Goal: Task Accomplishment & Management: Use online tool/utility

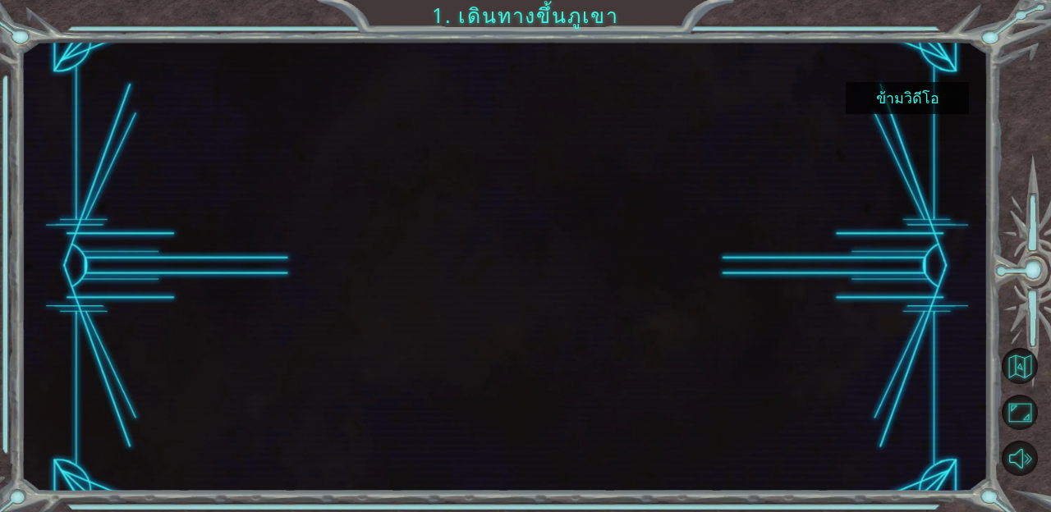
click at [911, 94] on button "ข้ามวิดีโอ" at bounding box center [907, 98] width 123 height 32
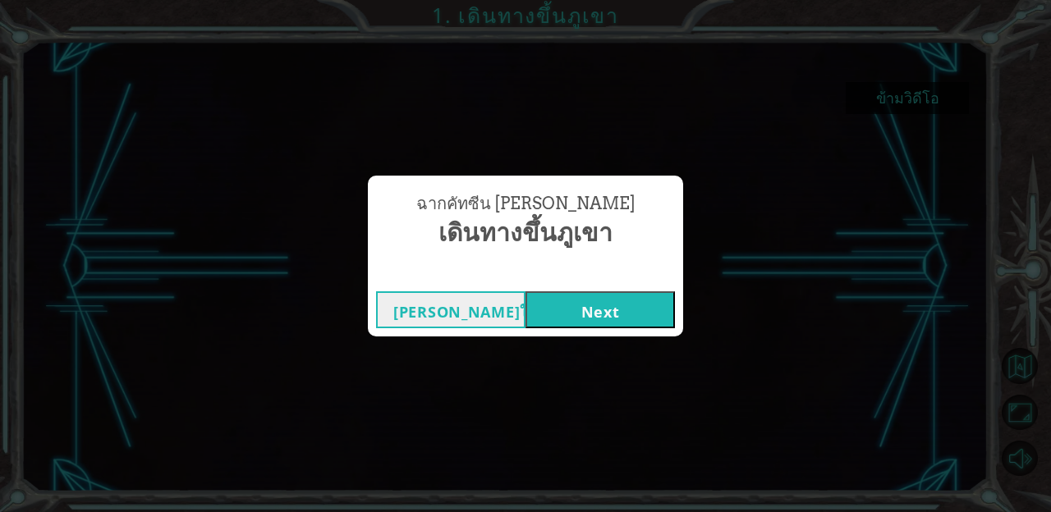
click at [603, 310] on button "Next" at bounding box center [599, 309] width 149 height 37
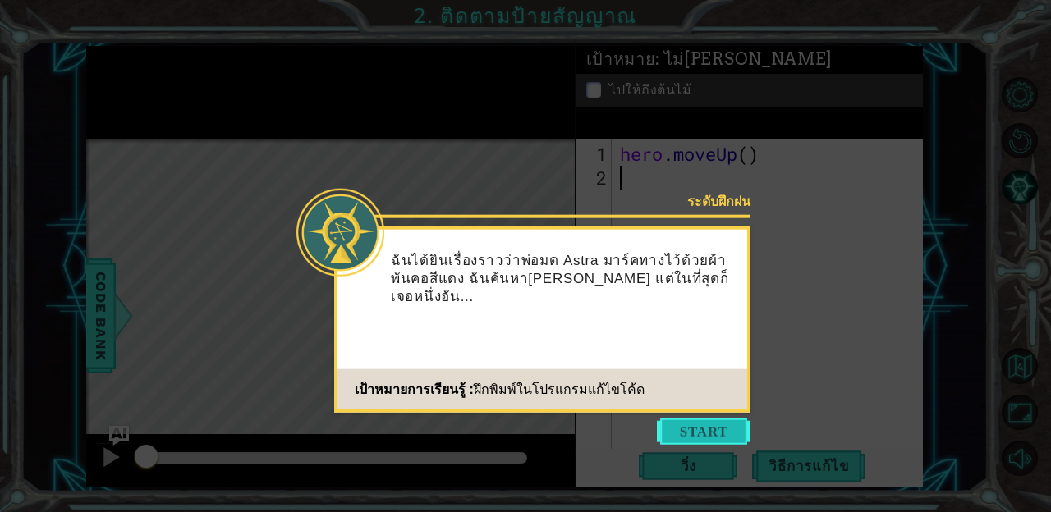
click at [712, 426] on button "Start" at bounding box center [704, 432] width 94 height 26
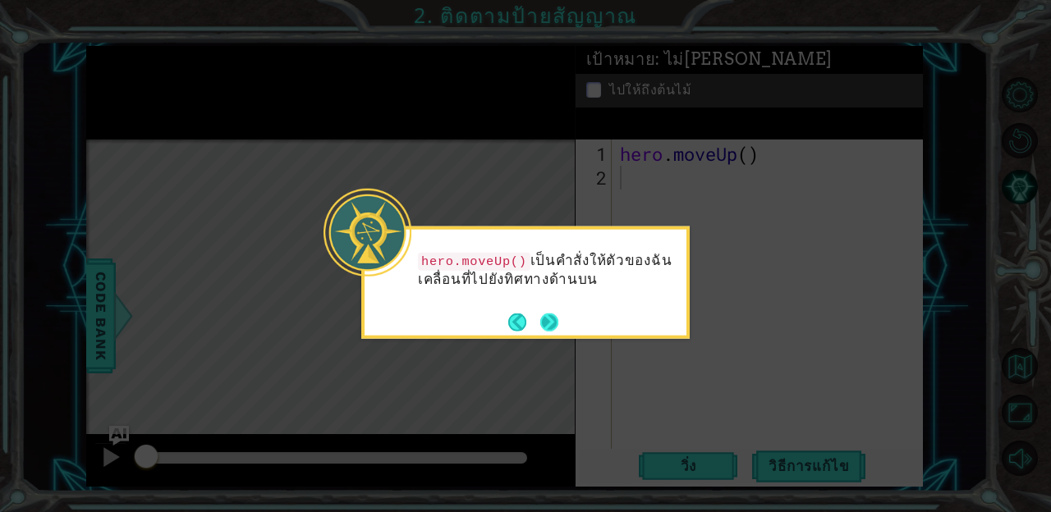
click at [555, 325] on button "Next" at bounding box center [549, 322] width 18 height 18
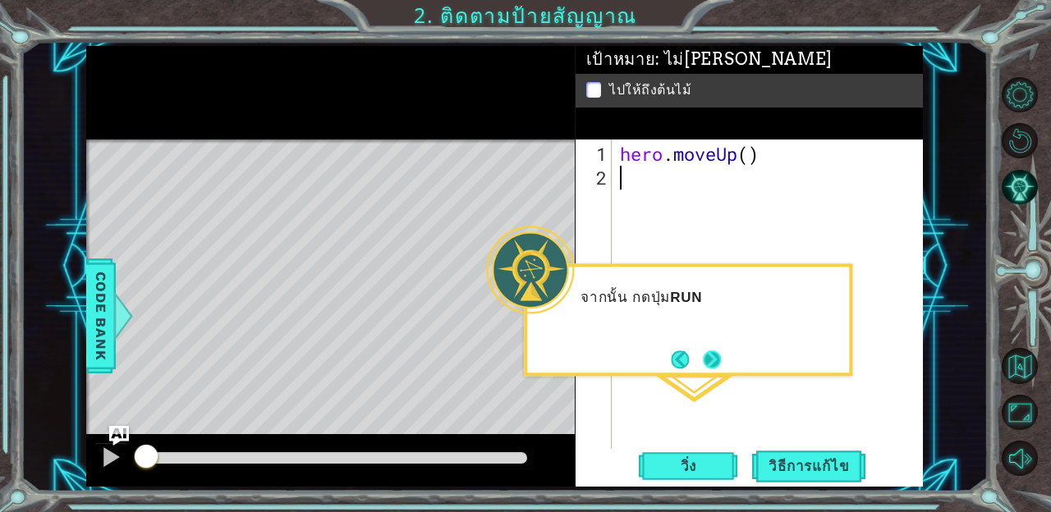
click at [715, 355] on button "Next" at bounding box center [712, 360] width 18 height 18
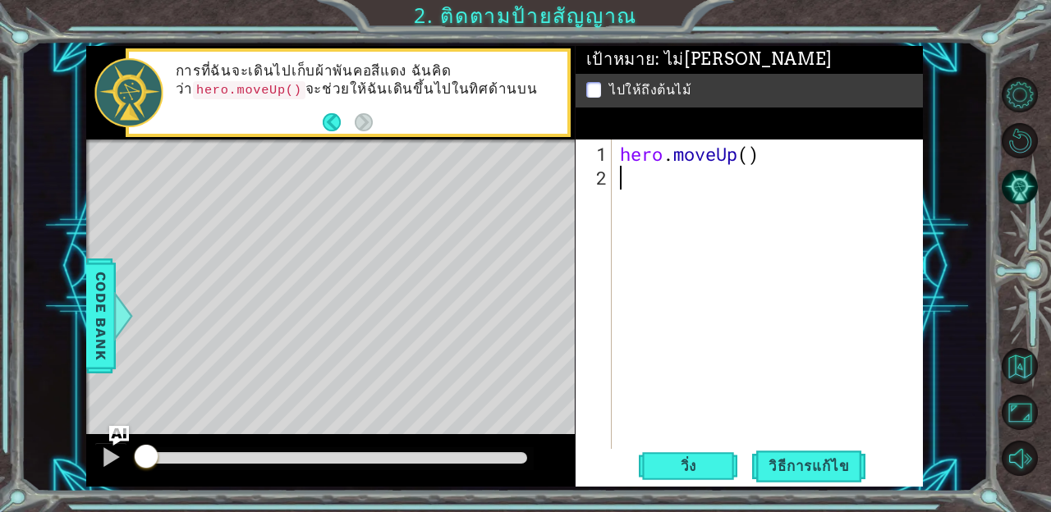
click at [704, 188] on div "hero . moveUp ( )" at bounding box center [772, 320] width 311 height 357
click at [641, 179] on div "hero . moveUp ( )" at bounding box center [772, 320] width 311 height 357
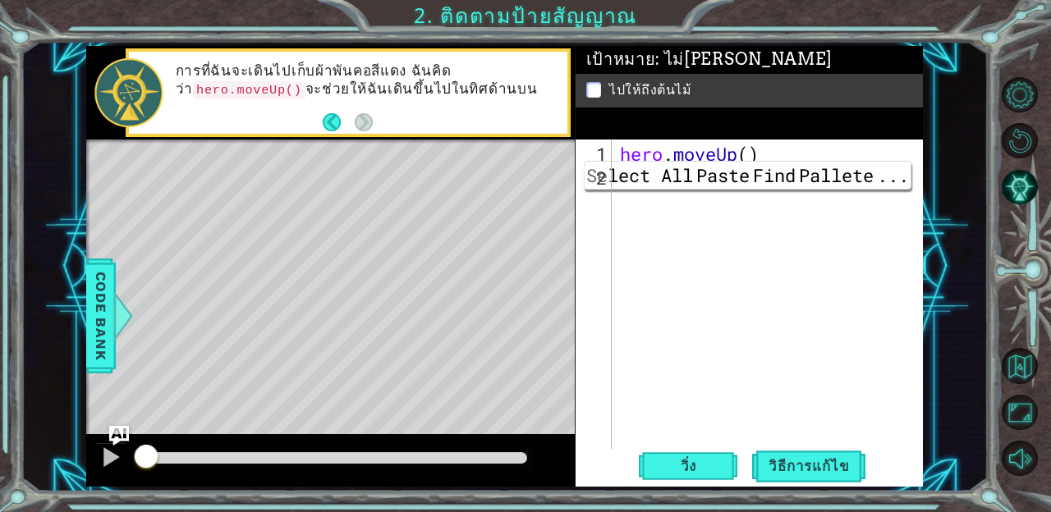
click at [702, 213] on div "hero . moveUp ( )" at bounding box center [772, 320] width 311 height 357
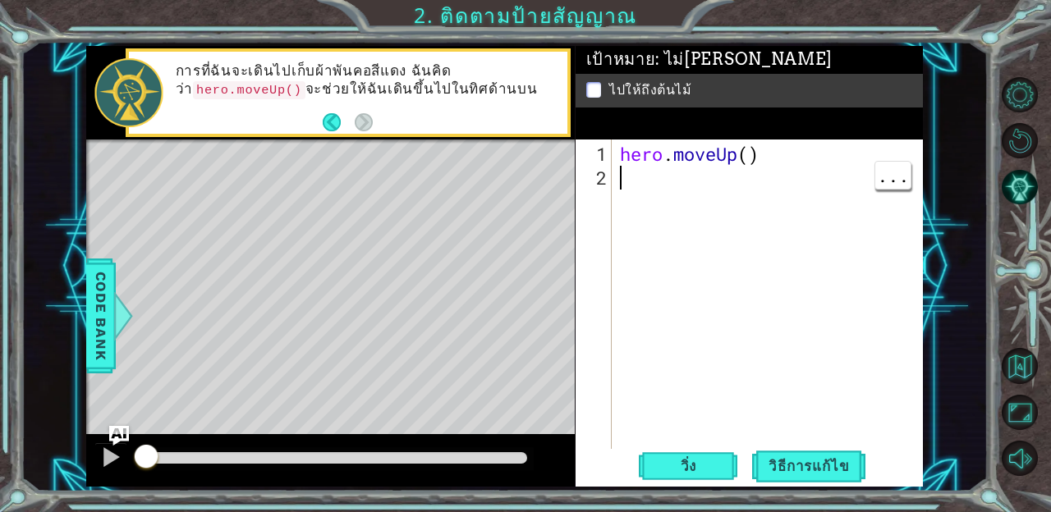
click at [646, 181] on div "hero . moveUp ( )" at bounding box center [772, 320] width 311 height 357
type textarea "hero."
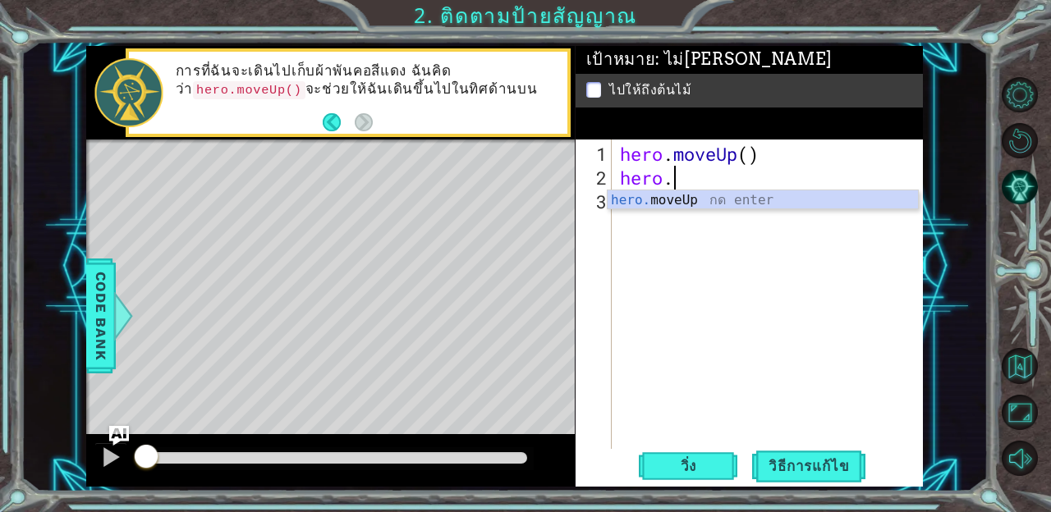
scroll to position [0, 2]
click at [697, 197] on div "hero. moveUp กด enter" at bounding box center [763, 219] width 310 height 59
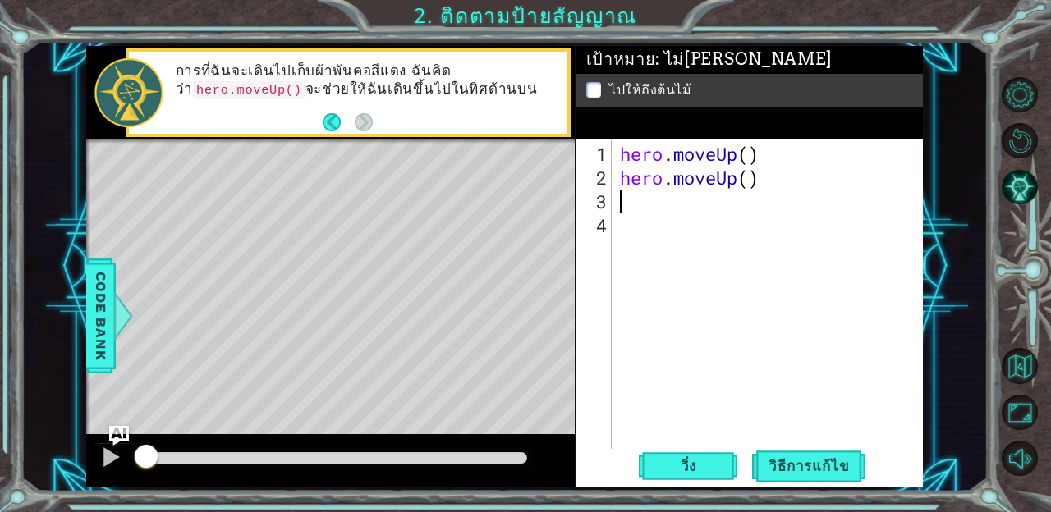
scroll to position [0, 0]
click at [697, 471] on span "วิ่ง" at bounding box center [688, 466] width 49 height 16
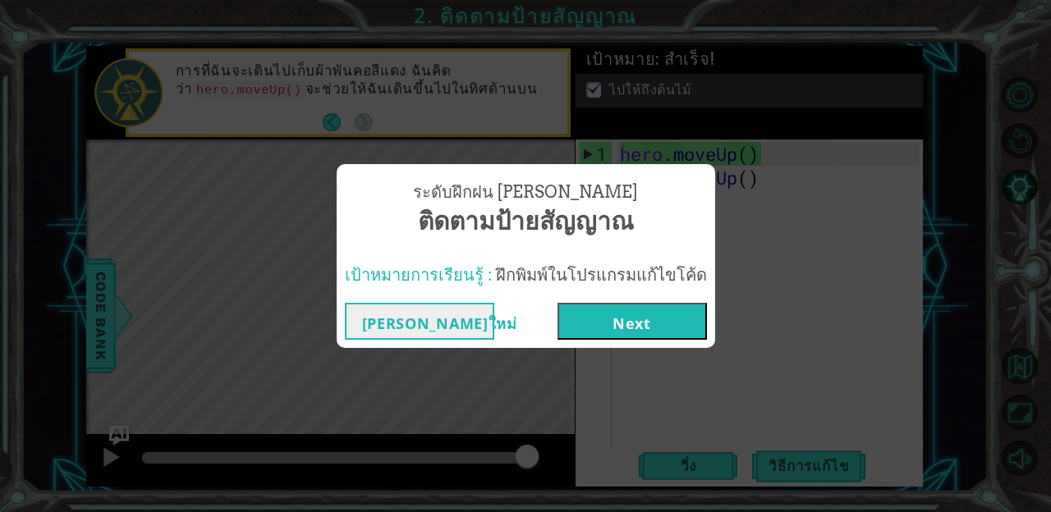
click at [612, 320] on button "Next" at bounding box center [631, 321] width 149 height 37
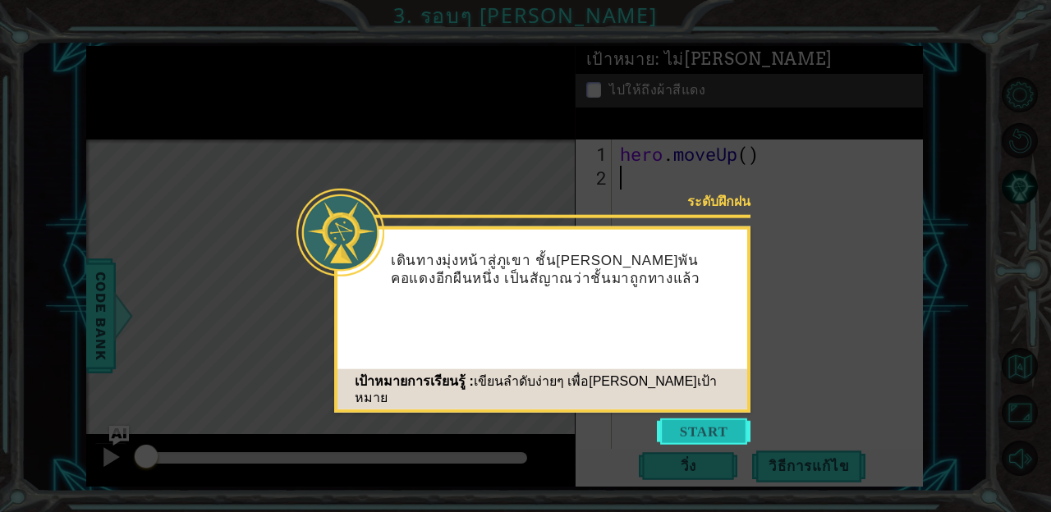
click at [713, 431] on button "Start" at bounding box center [704, 432] width 94 height 26
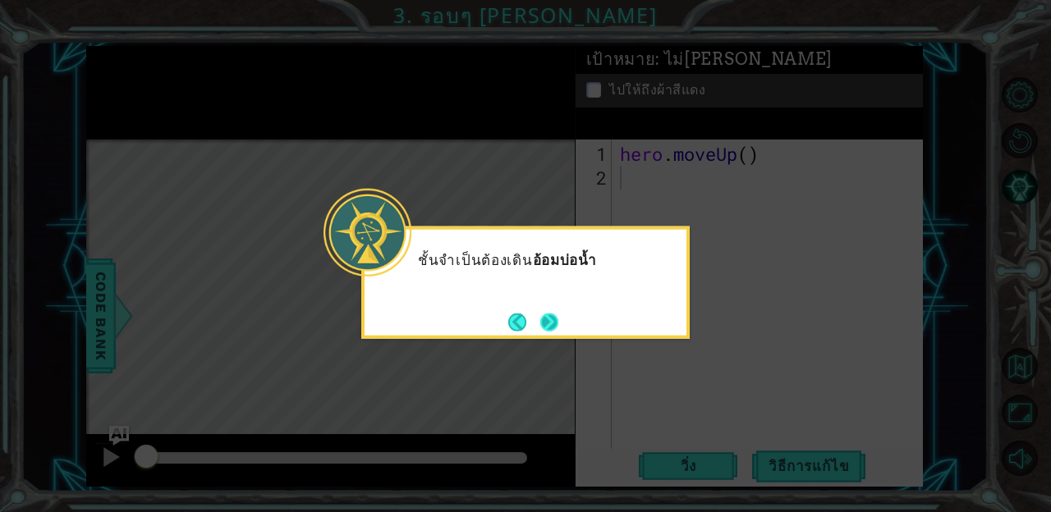
click at [557, 315] on button "Next" at bounding box center [549, 322] width 18 height 18
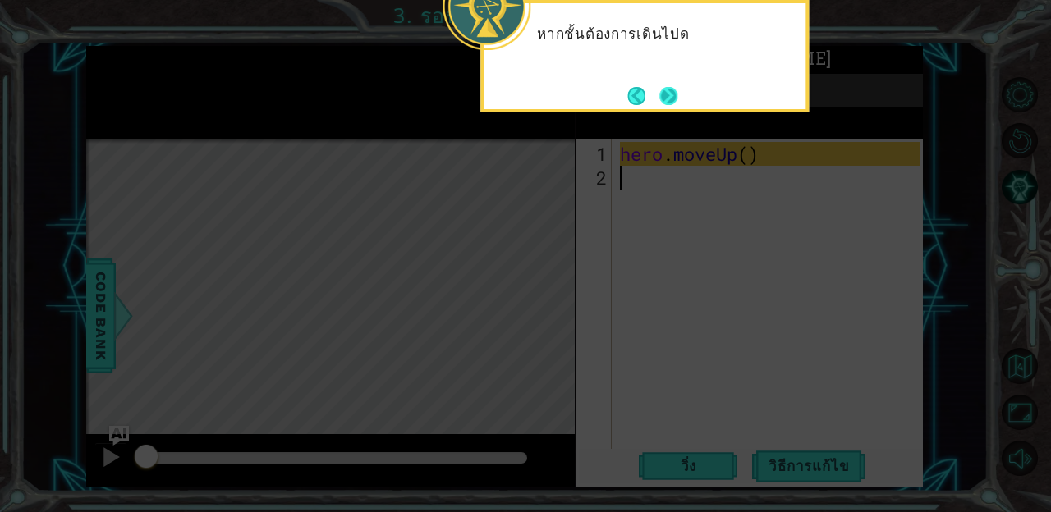
click at [677, 105] on button "Next" at bounding box center [668, 96] width 18 height 18
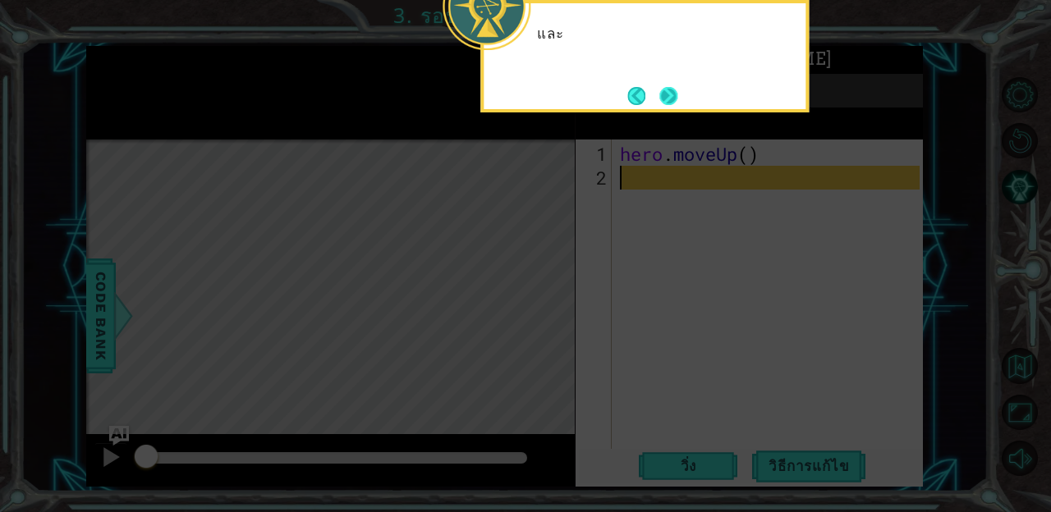
click at [677, 94] on button "Next" at bounding box center [668, 96] width 18 height 18
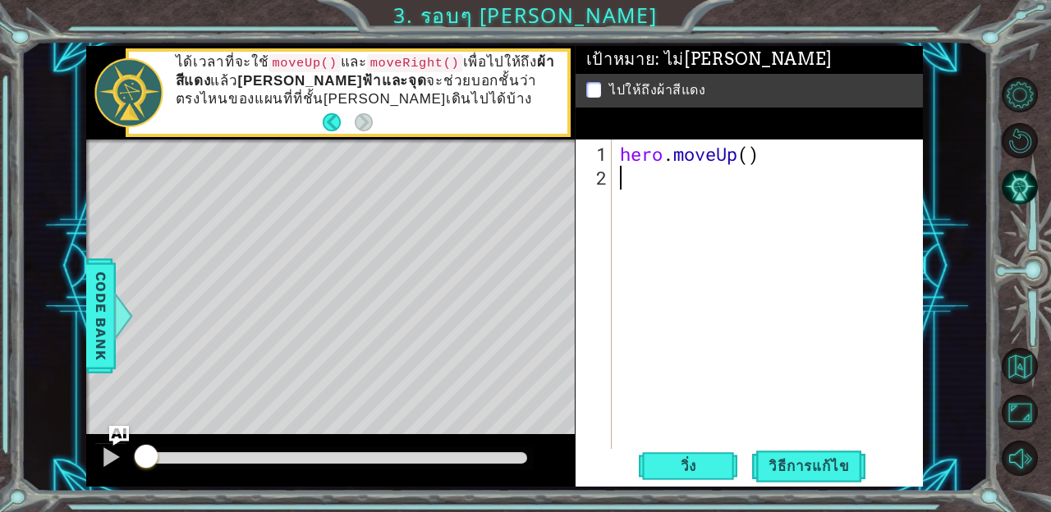
scroll to position [0, 1]
type textarea "hero."
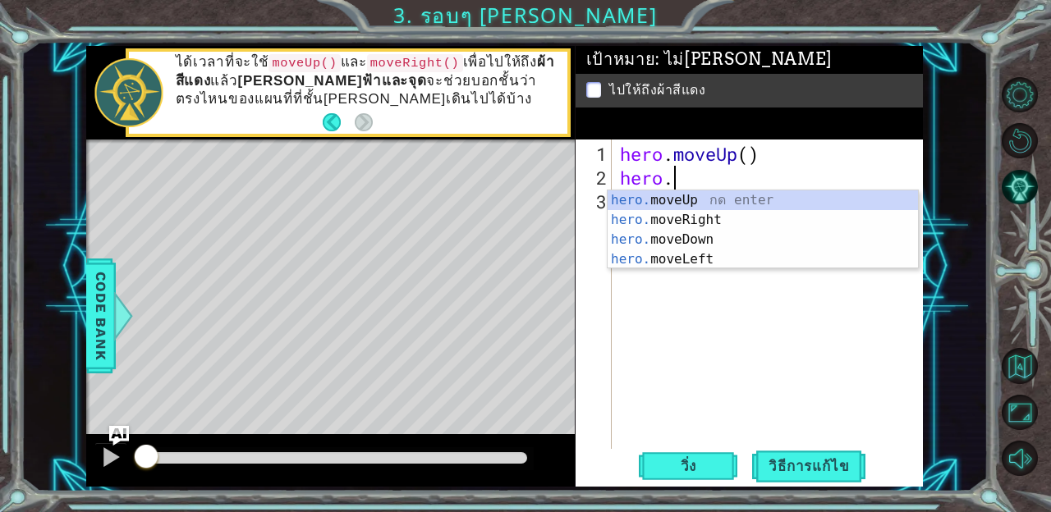
scroll to position [0, 2]
click at [724, 222] on div "hero. moveUp กด enter hero. moveRight กด enter hero. moveDown กด enter hero. mo…" at bounding box center [763, 249] width 310 height 118
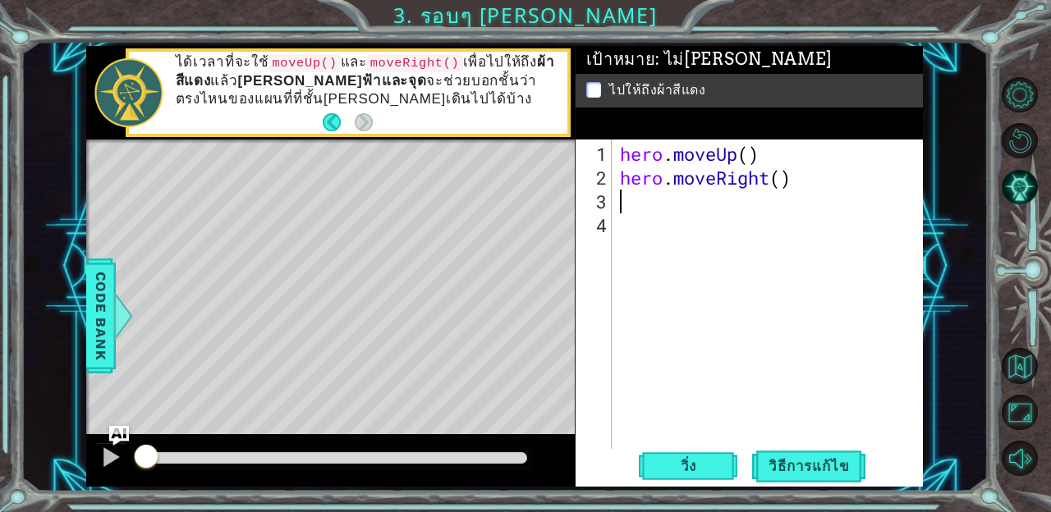
scroll to position [0, 0]
click at [832, 118] on div "เป้าหมาย : ไม่[PERSON_NAME] ไปให้ถึงผ้าสีแดง" at bounding box center [749, 93] width 347 height 94
click at [697, 464] on span "วิ่ง" at bounding box center [688, 466] width 49 height 16
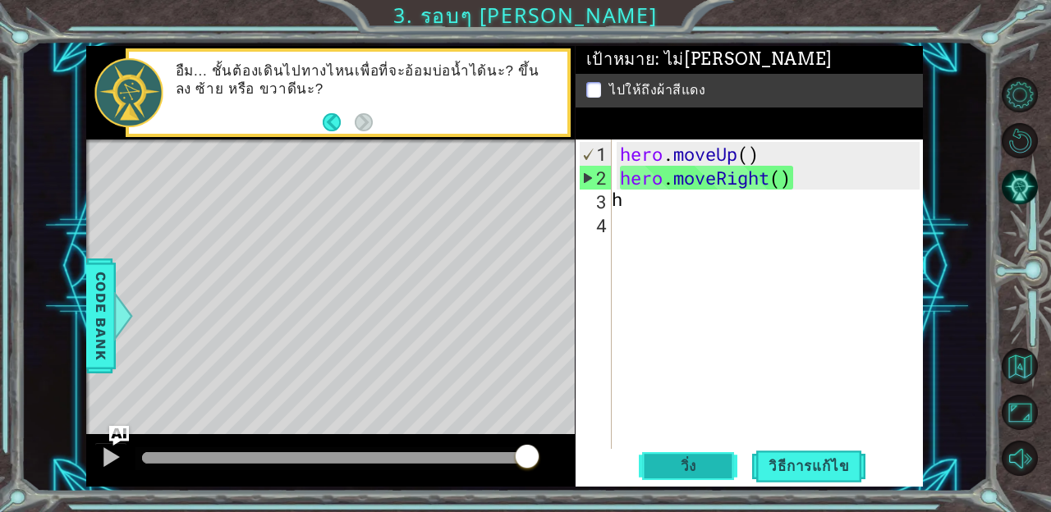
scroll to position [0, 1]
type textarea "hero."
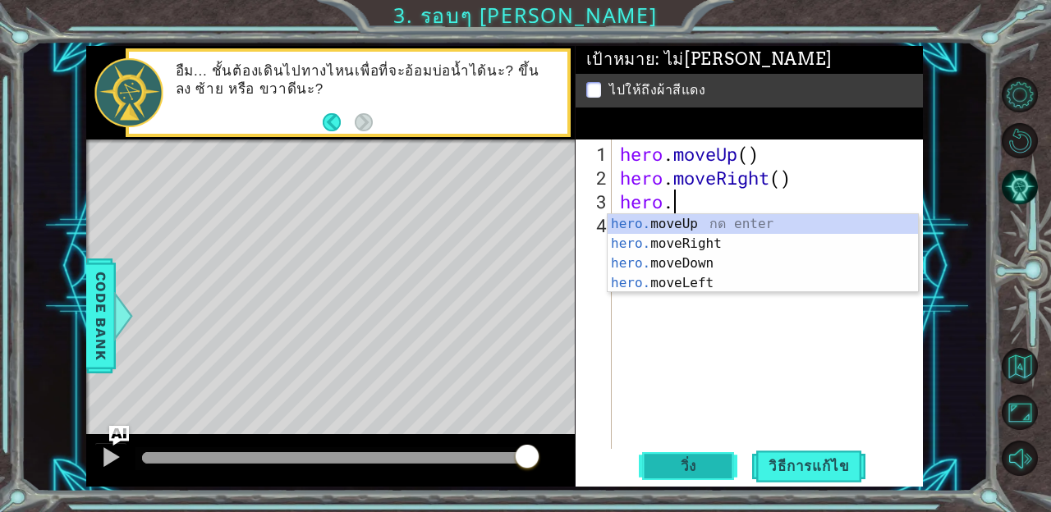
scroll to position [0, 2]
click at [704, 224] on div "hero. moveUp กด enter hero. moveRight กด enter hero. moveDown กด enter hero. mo…" at bounding box center [763, 273] width 310 height 118
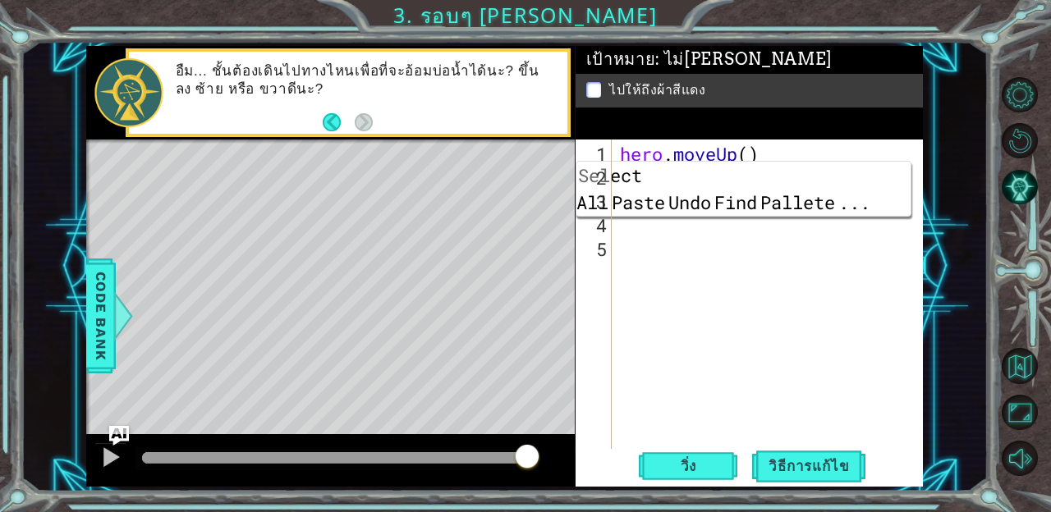
scroll to position [0, 7]
click at [900, 122] on div "เป้าหมาย : ไม่[PERSON_NAME] ไปให้ถึงผ้าสีแดง" at bounding box center [749, 93] width 347 height 94
click at [697, 456] on button "วิ่ง" at bounding box center [688, 466] width 99 height 34
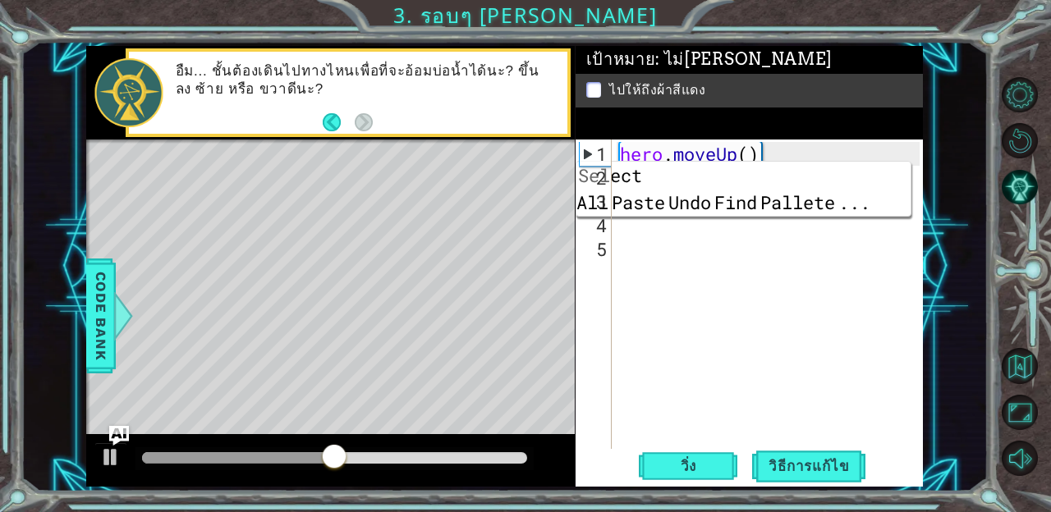
click at [841, 150] on div "hero . moveUp ( ) hero . moveRight ( ) hero . moveUp ( )" at bounding box center [772, 320] width 311 height 357
type textarea "hero.moveUp()"
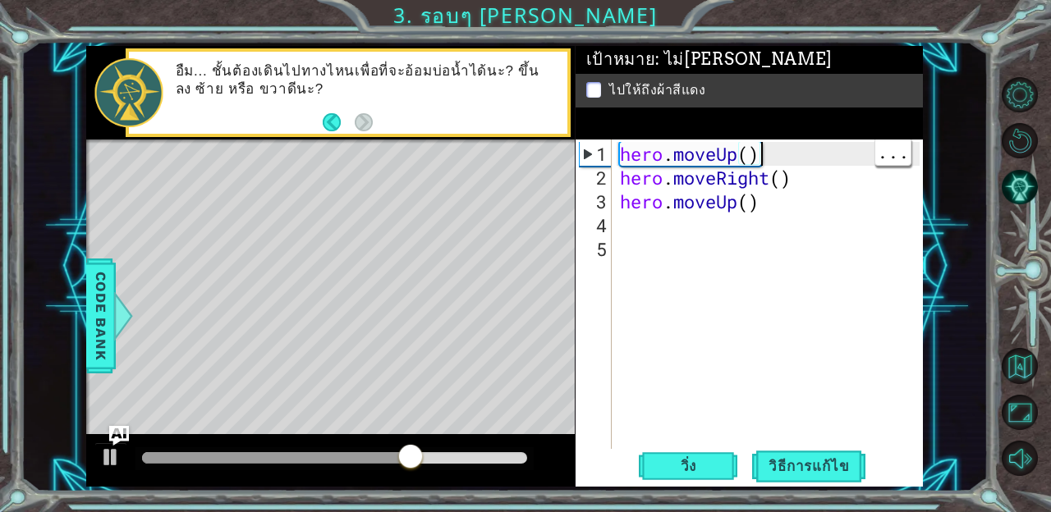
click at [692, 223] on div "hero . moveUp ( ) hero . moveRight ( ) hero . moveUp ( )" at bounding box center [772, 320] width 311 height 357
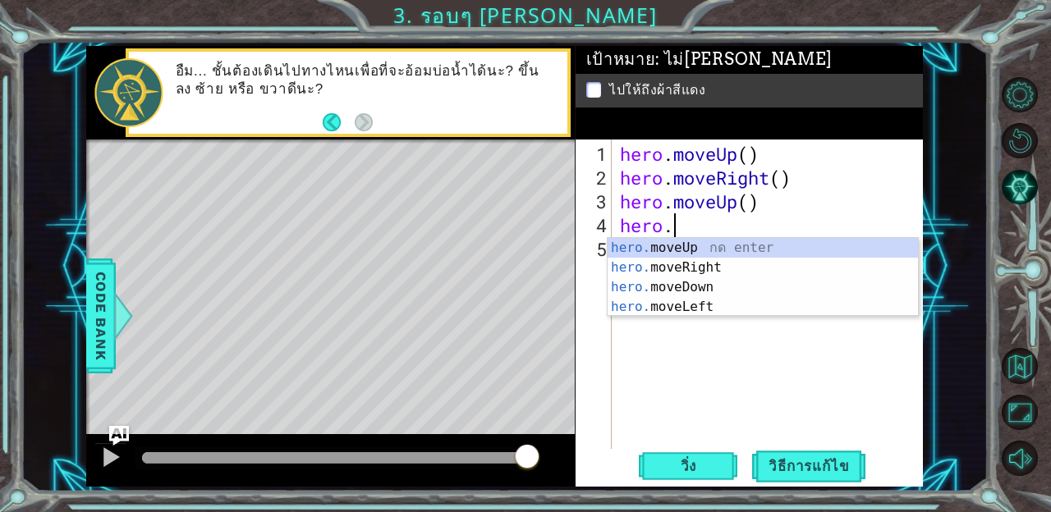
scroll to position [0, 2]
type textarea "m"
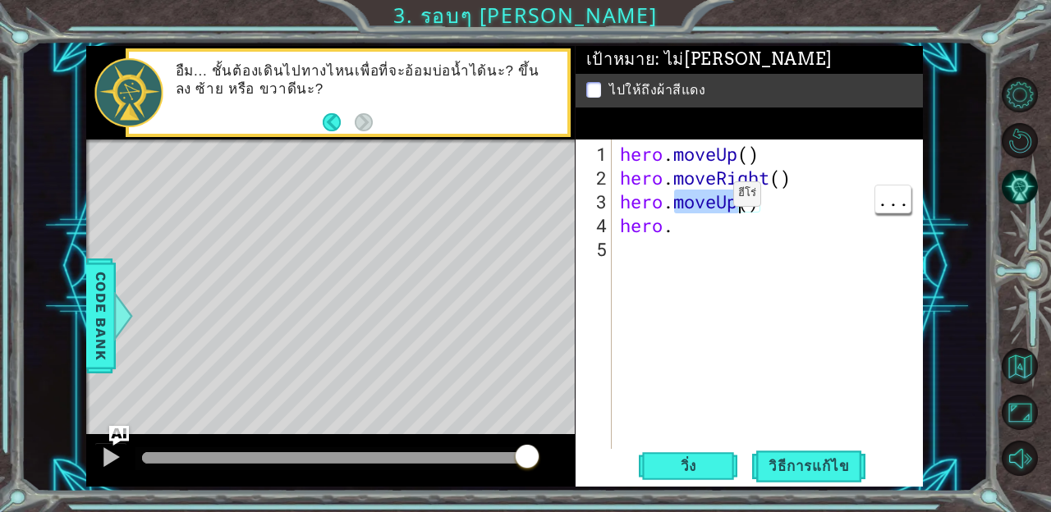
scroll to position [0, 5]
click at [697, 227] on div "hero . moveUp ( ) hero . moveRight ( ) hero . moveUp ( ) hero ." at bounding box center [772, 320] width 311 height 357
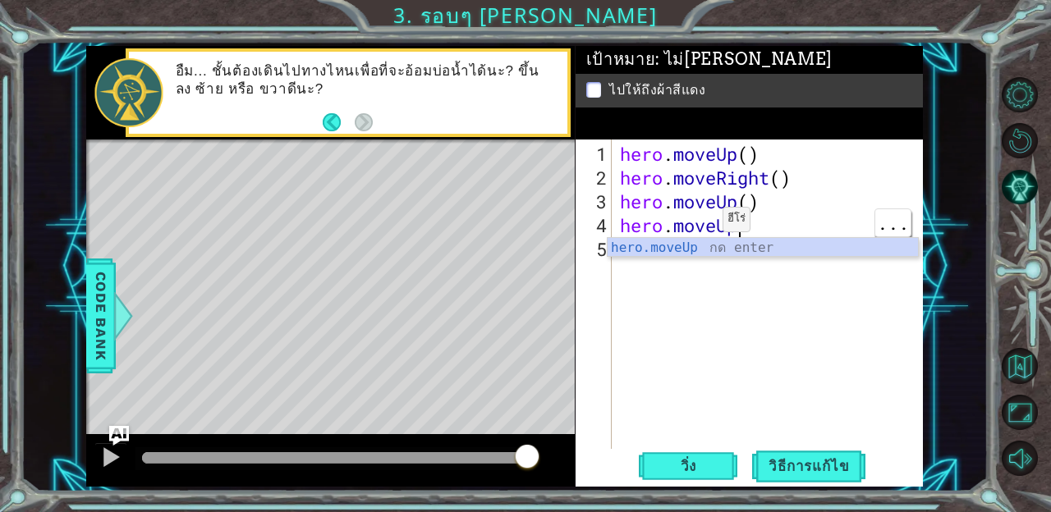
scroll to position [0, 4]
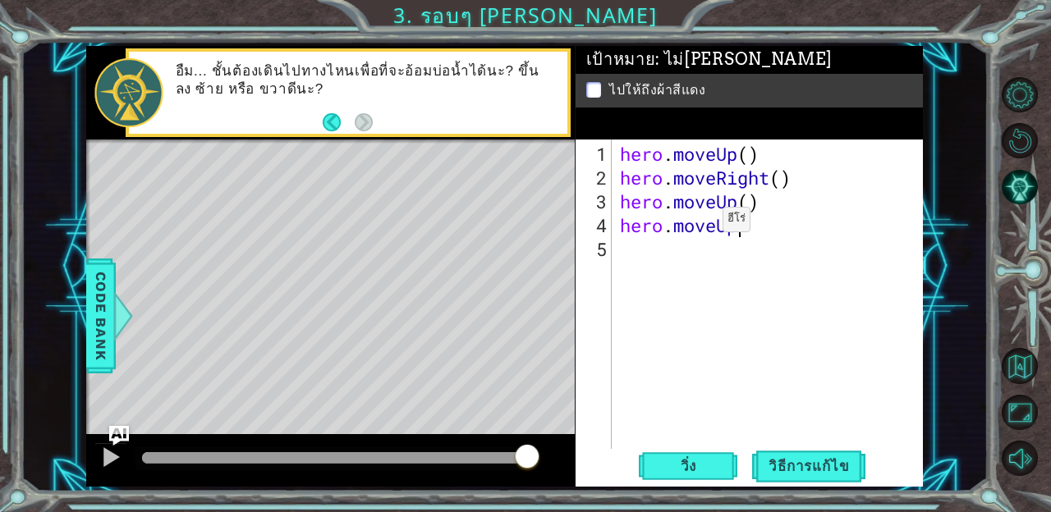
type textarea "hero.moveUp"
click at [890, 119] on div "เป้าหมาย : ไม่[PERSON_NAME] ไปให้ถึงผ้าสีแดง" at bounding box center [749, 93] width 347 height 94
click at [704, 468] on span "วิ่ง" at bounding box center [688, 466] width 49 height 16
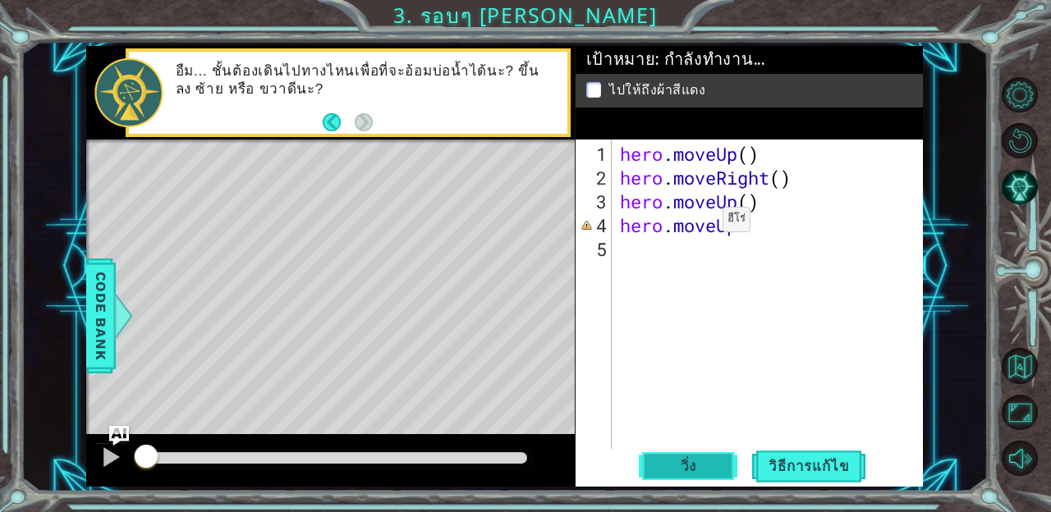
scroll to position [0, 0]
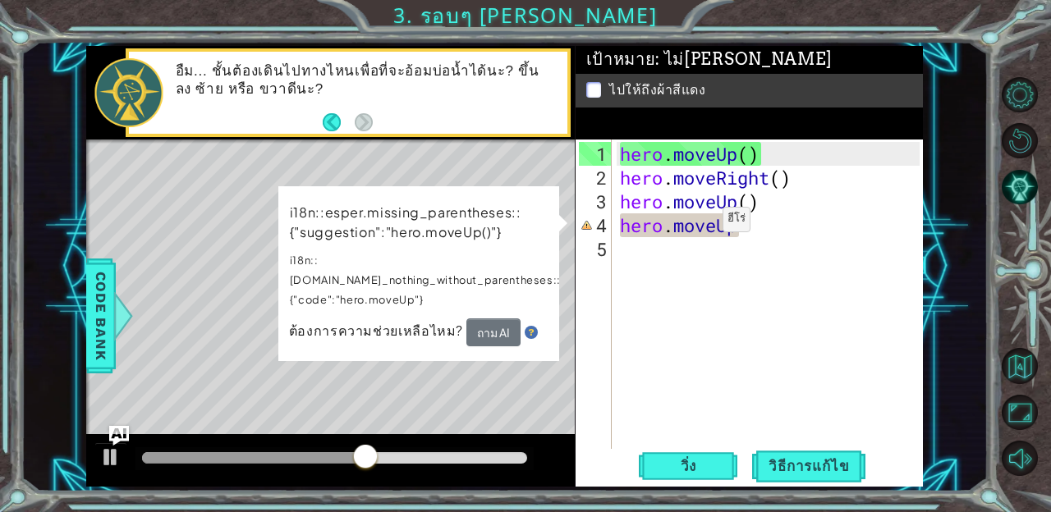
click at [820, 193] on div "hero . moveUp ( ) hero . moveRight ( ) hero . moveUp ( ) hero . moveUp" at bounding box center [772, 320] width 311 height 357
click at [764, 227] on div "hero . moveUp ( ) hero . moveRight ( ) hero . moveUp ( ) hero . moveUp" at bounding box center [772, 320] width 311 height 357
type textarea "hero.moveUp"
click at [897, 341] on div "hero . moveUp ( ) hero . moveRight ( ) hero . moveUp ( ) hero . moveUp" at bounding box center [772, 320] width 311 height 357
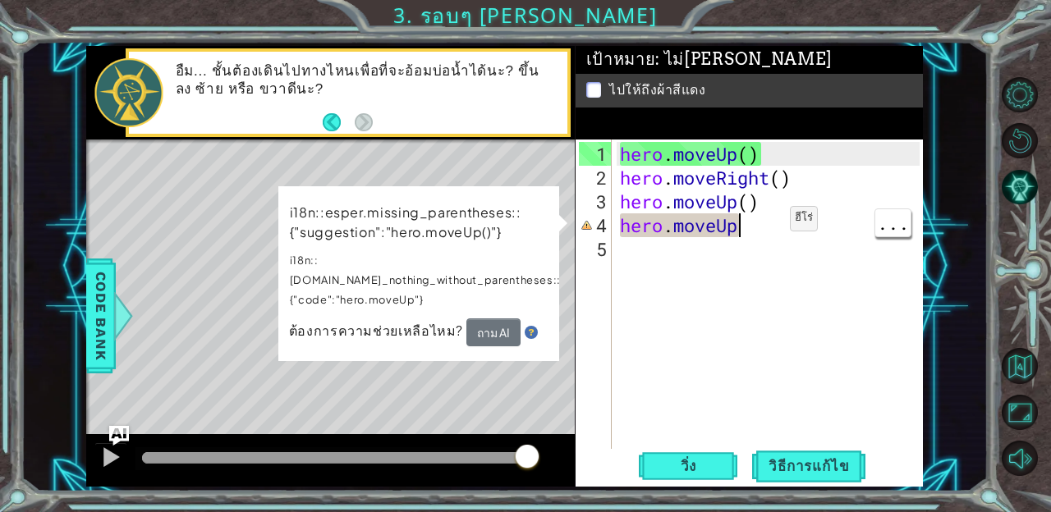
scroll to position [0, 0]
click at [766, 232] on div "hero . moveUp ( ) hero . moveRight ( ) hero . moveUp ( ) hero . moveUp" at bounding box center [772, 320] width 311 height 357
type textarea "hero.moveUp"
type textarea "()"
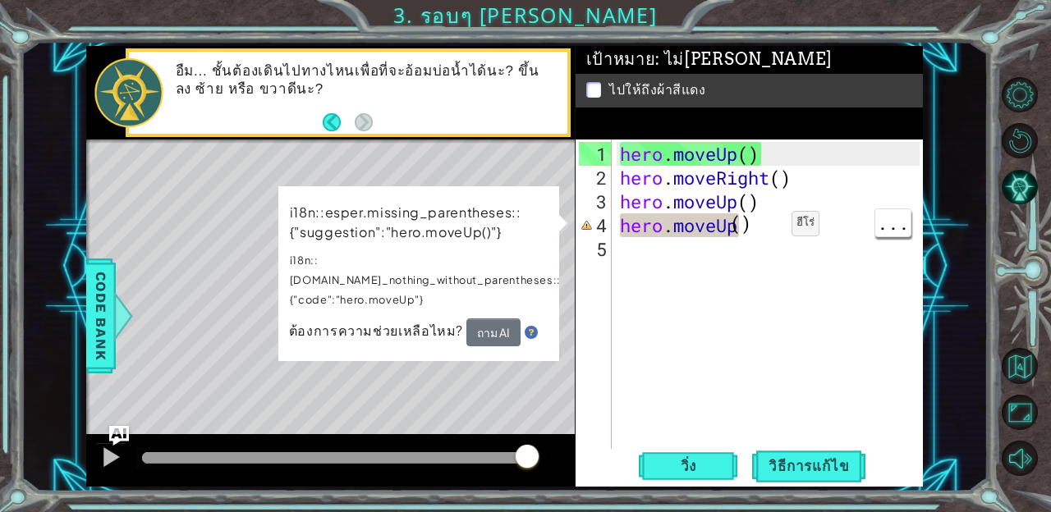
click at [860, 178] on div "hero . moveUp ( ) hero . moveRight ( ) hero . moveUp ( ) hero . moveUp ()" at bounding box center [772, 320] width 311 height 357
click at [845, 199] on div "hero . moveUp ( ) hero . moveRight ( ) hero . moveUp ( ) hero . moveUp ()" at bounding box center [772, 320] width 311 height 357
click at [963, 156] on div "1 ההההההההההההההההההההההההההההההההההההההההההההההההההההההההההההההההההההההההההההה…" at bounding box center [504, 266] width 967 height 451
click at [766, 225] on div "hero . moveUp ( ) hero . moveRight ( ) hero . moveUp ( ) hero . moveUp ()" at bounding box center [772, 320] width 311 height 357
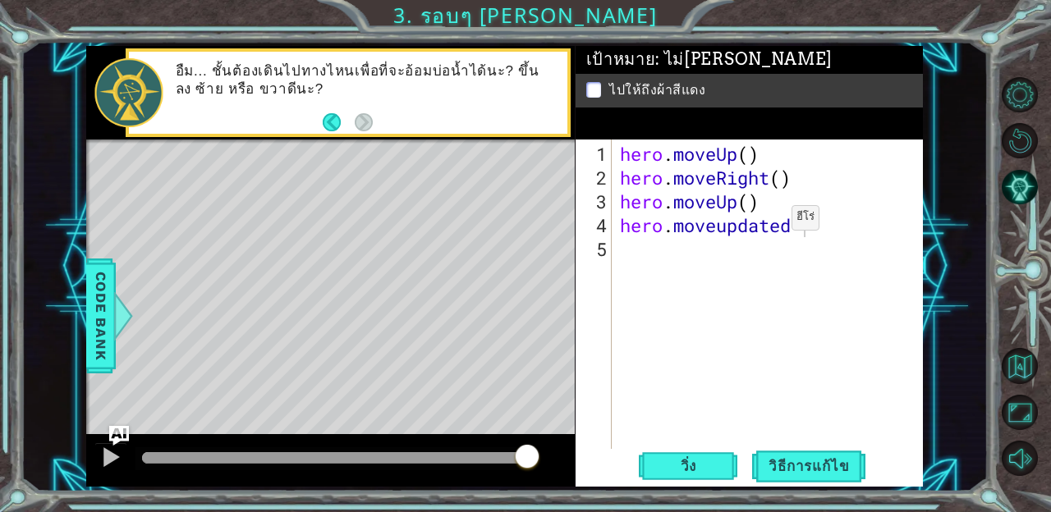
scroll to position [0, 2]
type textarea "l"
click at [892, 119] on div "เป้าหมาย : ไม่[PERSON_NAME] ไปให้ถึงผ้าสีแดง" at bounding box center [749, 93] width 347 height 94
click at [702, 472] on span "วิ่ง" at bounding box center [688, 466] width 49 height 16
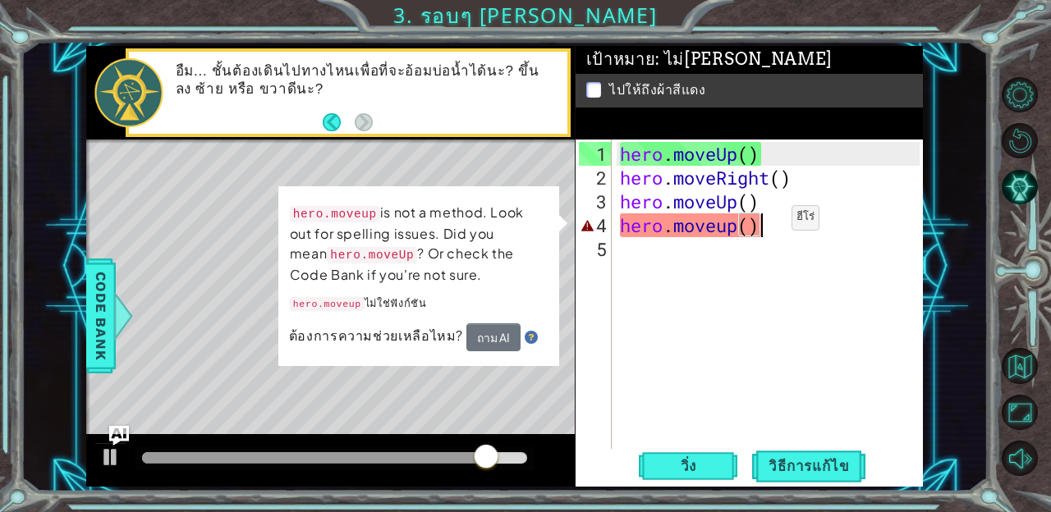
click at [776, 226] on div "hero . moveUp ( ) hero . moveRight ( ) hero . moveUp ( ) hero . moveup ( )" at bounding box center [772, 320] width 311 height 357
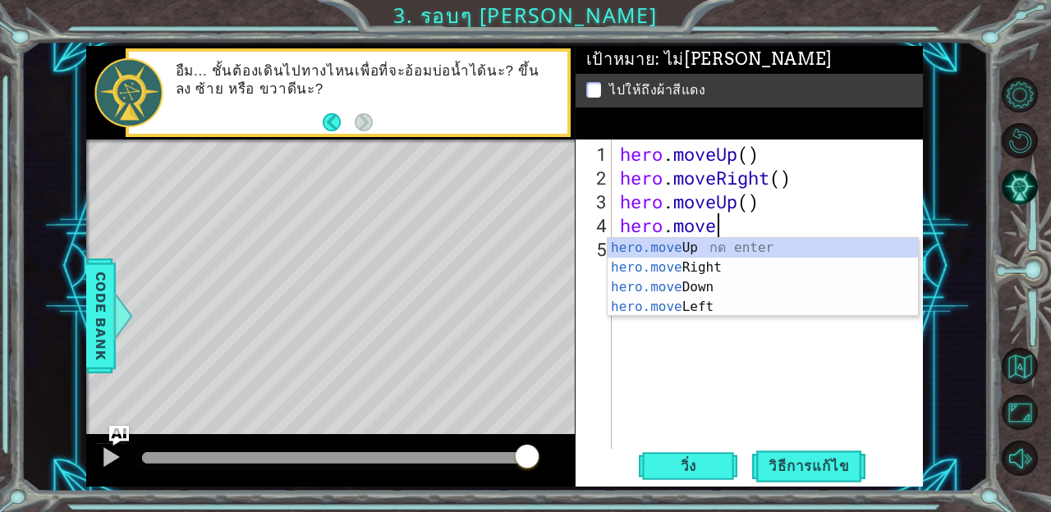
type textarea "hero.mov"
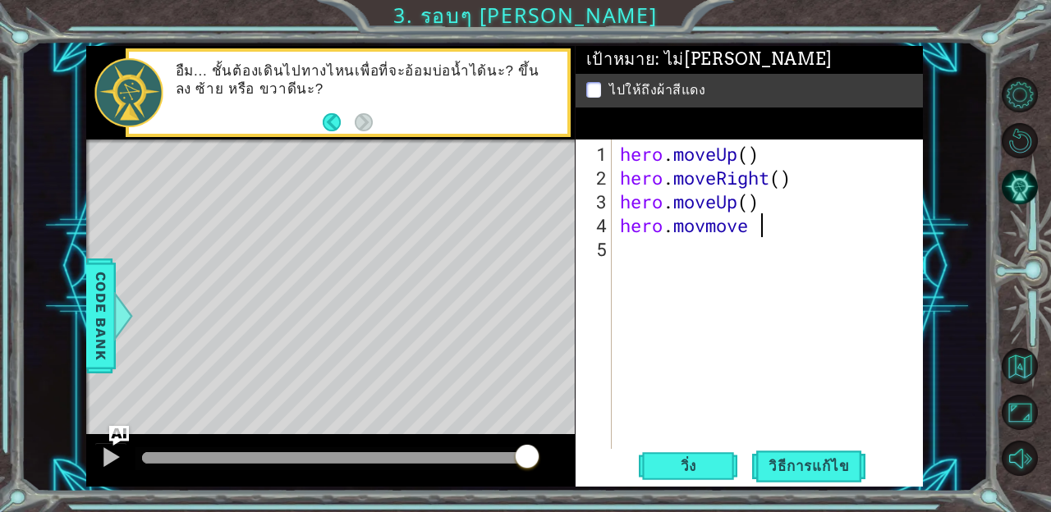
scroll to position [0, 2]
type textarea "hero.[PERSON_NAME]"
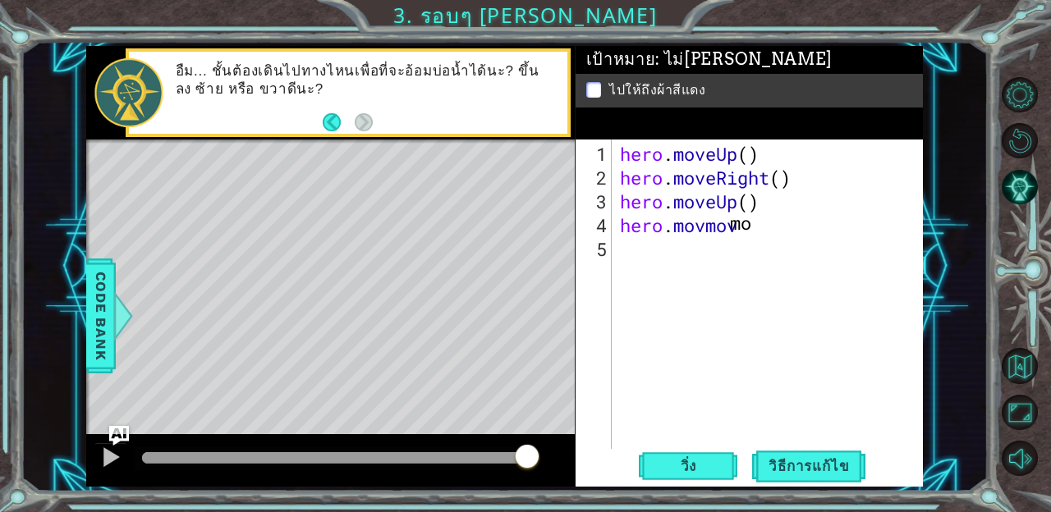
type textarea "m"
type textarea "hero.movmo"
type textarea "m"
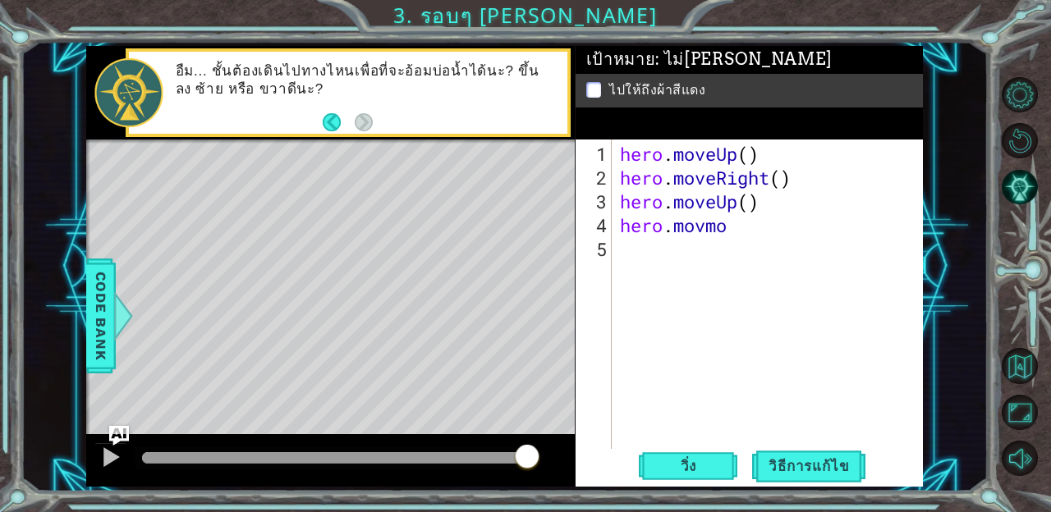
scroll to position [0, 0]
type textarea "hero.movm"
type textarea "m"
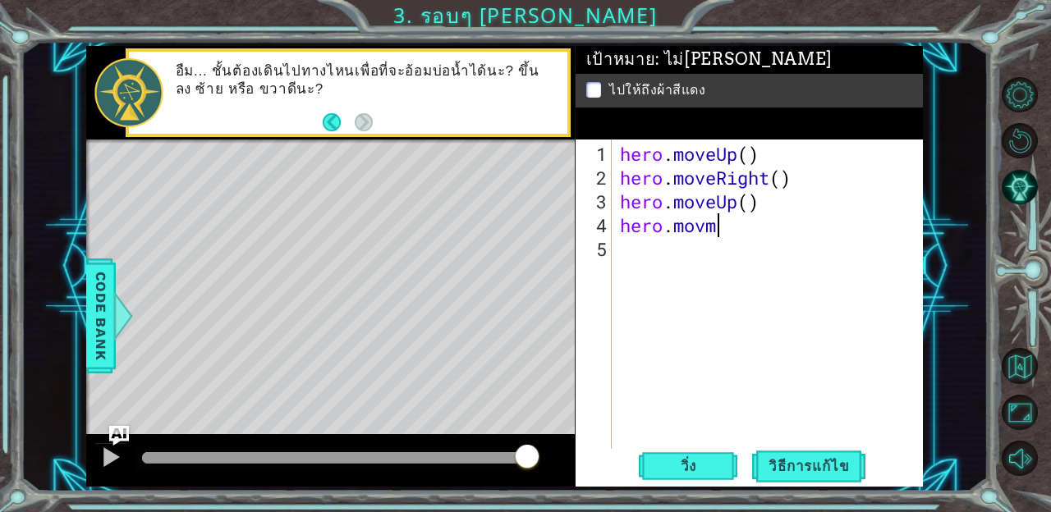
type textarea "hero.mov"
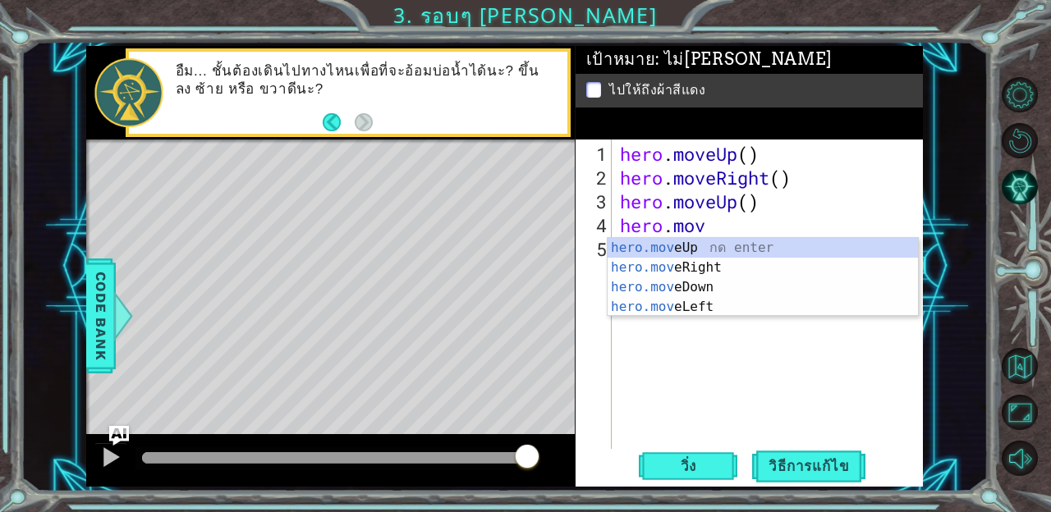
type textarea "mo"
type textarea "[DOMAIN_NAME]"
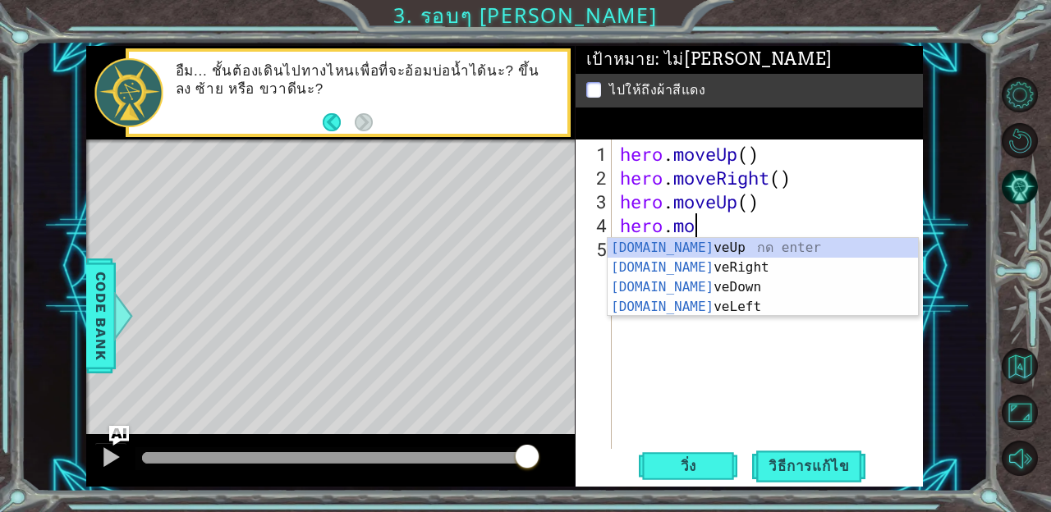
scroll to position [0, 0]
type textarea "hero.m"
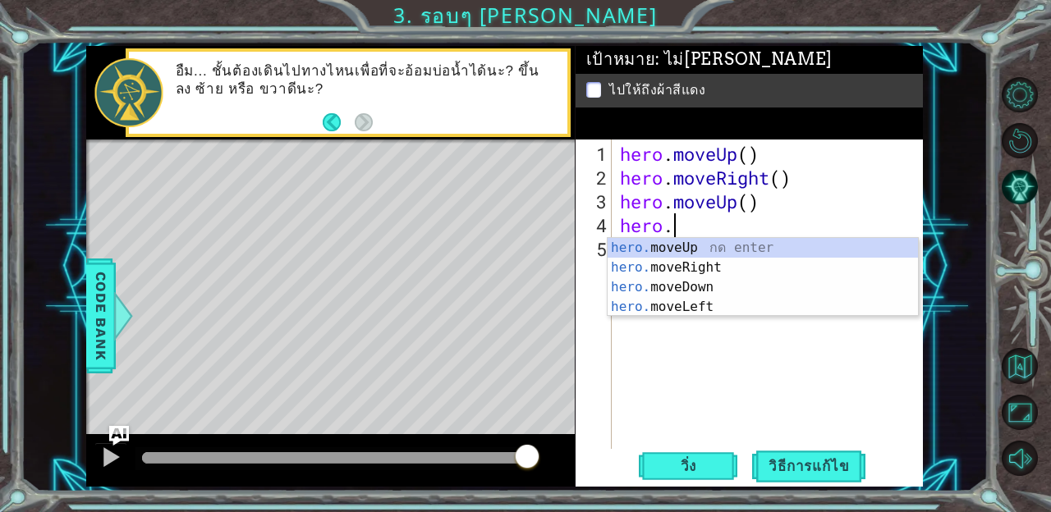
type textarea "hero"
type textarea "her"
click at [863, 112] on div "เป้าหมาย : ไม่[PERSON_NAME] ไปให้ถึงผ้าสีแดง" at bounding box center [749, 93] width 347 height 94
